Goal: Transaction & Acquisition: Purchase product/service

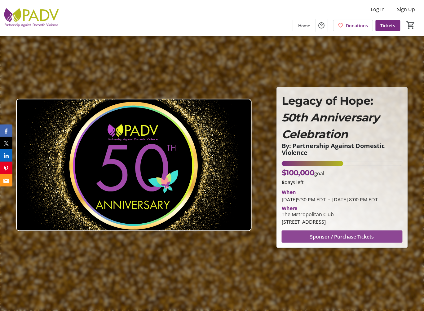
click at [346, 240] on span "Sponsor / Purchase Tickets" at bounding box center [342, 236] width 64 height 7
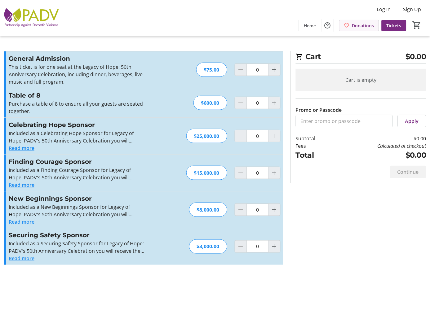
click at [368, 24] on span "Donations" at bounding box center [363, 25] width 22 height 7
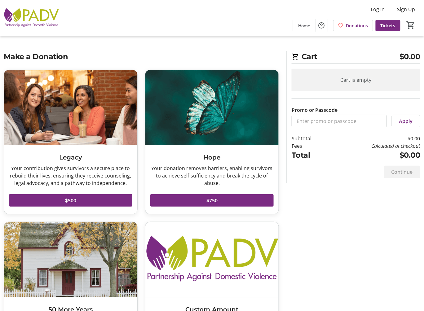
scroll to position [63, 0]
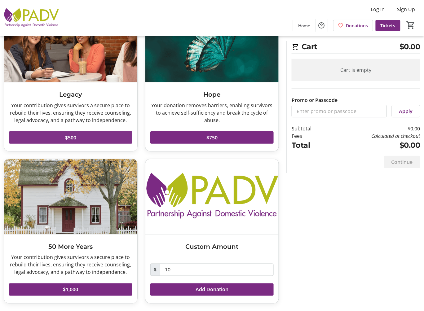
click at [81, 138] on span at bounding box center [70, 137] width 123 height 15
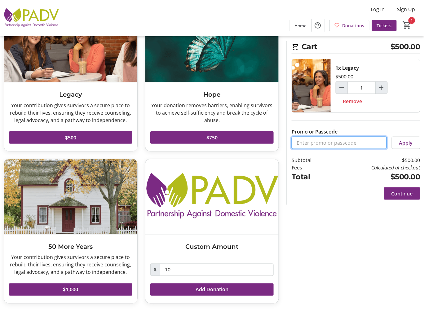
click at [318, 142] on input "Promo or Passcode" at bounding box center [339, 143] width 95 height 12
